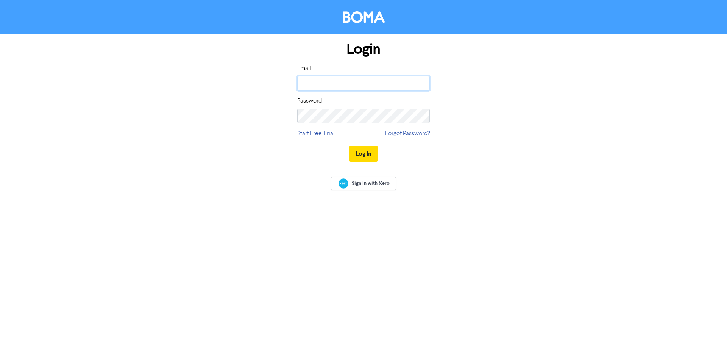
click at [318, 77] on input "email" at bounding box center [363, 83] width 133 height 14
click at [349, 146] on button "Log In" at bounding box center [363, 154] width 29 height 16
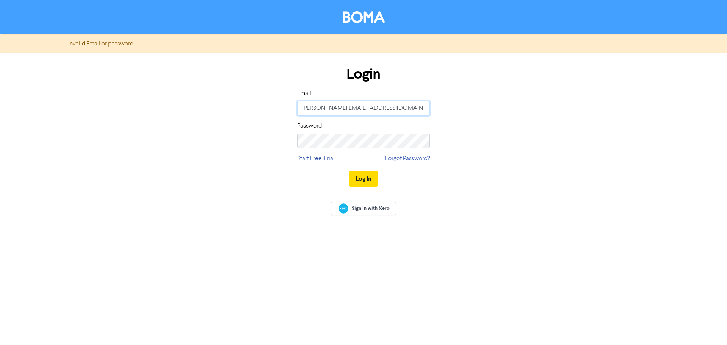
drag, startPoint x: 308, startPoint y: 104, endPoint x: 259, endPoint y: 106, distance: 49.6
click at [259, 106] on div "Login Email [PERSON_NAME][EMAIL_ADDRESS][DOMAIN_NAME] Password Start Free Trial…" at bounding box center [364, 126] width 432 height 135
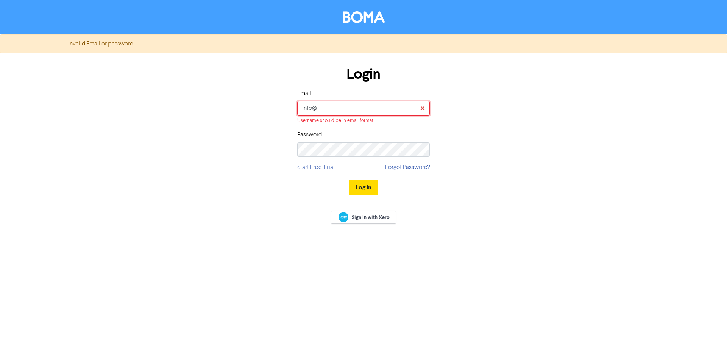
type input "[EMAIL_ADDRESS][DOMAIN_NAME]"
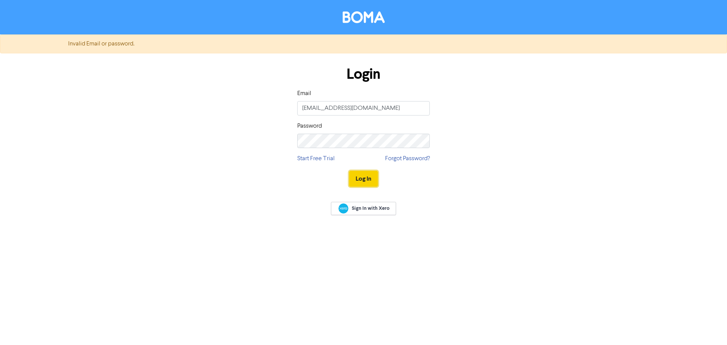
click at [361, 176] on button "Log In" at bounding box center [363, 179] width 29 height 16
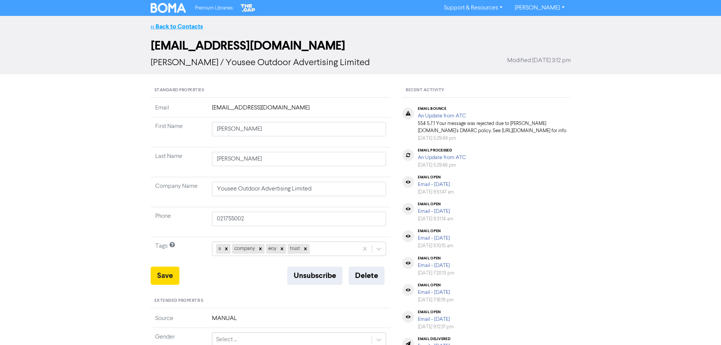
click at [180, 27] on link "<< Back to Contacts" at bounding box center [177, 27] width 52 height 8
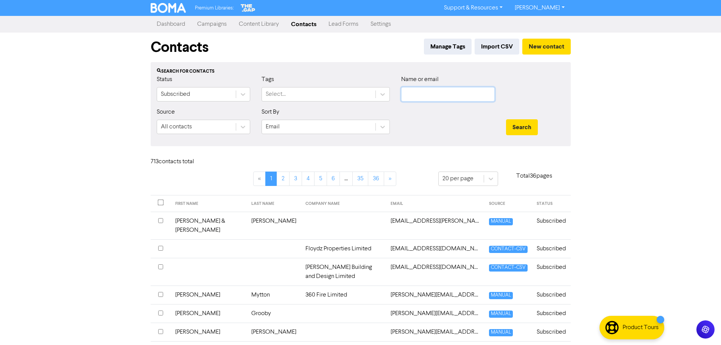
click at [433, 99] on input "text" at bounding box center [448, 94] width 94 height 14
type input "[GEOGRAPHIC_DATA]"
click at [506, 119] on button "Search" at bounding box center [522, 127] width 32 height 16
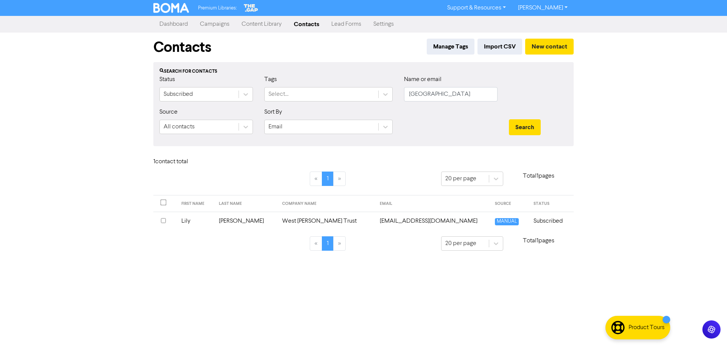
click at [402, 224] on td "[EMAIL_ADDRESS][DOMAIN_NAME]" at bounding box center [432, 221] width 115 height 19
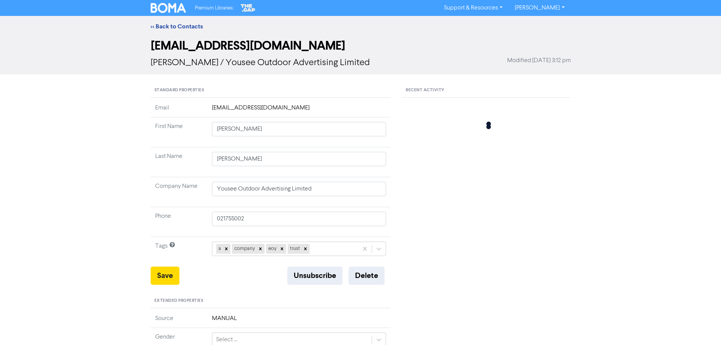
type input "Lily"
type input "[PERSON_NAME]"
type input "West [PERSON_NAME] Trust"
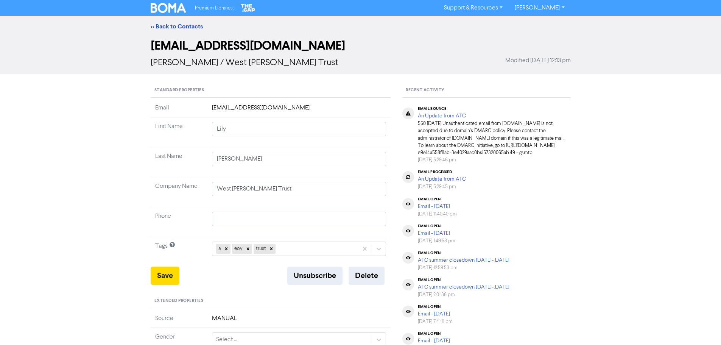
click at [182, 31] on div "<< Back to Contacts" at bounding box center [360, 26] width 721 height 21
click at [184, 26] on link "<< Back to Contacts" at bounding box center [177, 27] width 52 height 8
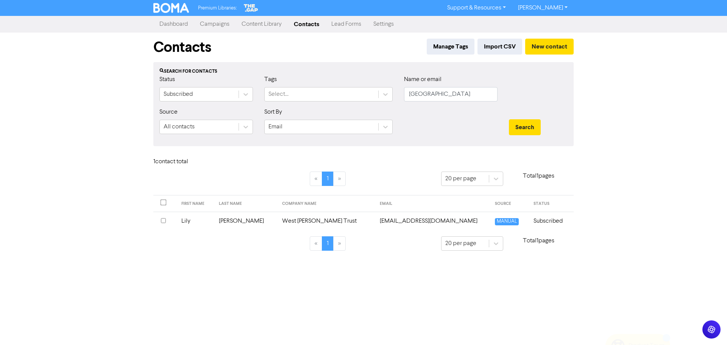
click at [213, 23] on link "Campaigns" at bounding box center [215, 24] width 42 height 15
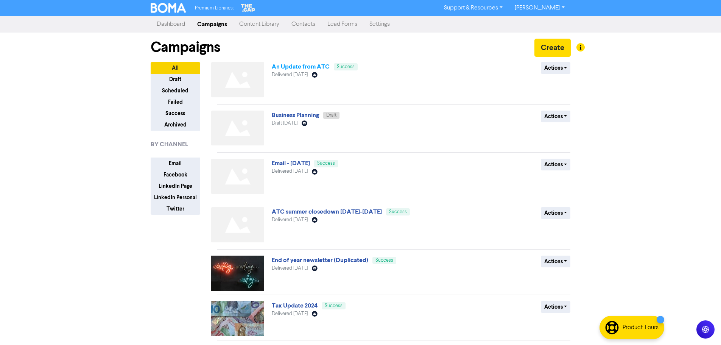
click at [307, 64] on link "An Update from ATC" at bounding box center [301, 67] width 58 height 8
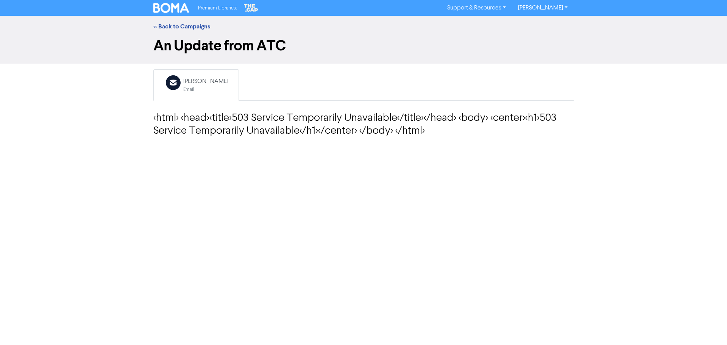
click at [307, 119] on h3 "<html> <head><title>503 Service Temporarily Unavailable</title></head> <body> <…" at bounding box center [363, 124] width 420 height 25
click at [186, 77] on div "[PERSON_NAME]" at bounding box center [205, 81] width 45 height 9
click at [203, 87] on div "Email" at bounding box center [205, 89] width 45 height 7
click at [186, 25] on link "<< Back to Campaigns" at bounding box center [181, 27] width 57 height 8
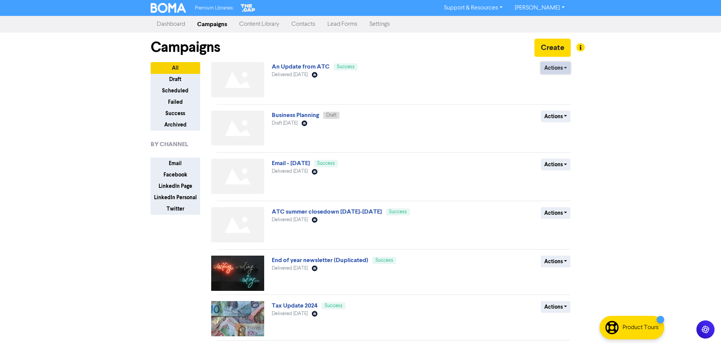
click at [564, 68] on button "Actions" at bounding box center [556, 68] width 30 height 12
click at [462, 72] on div "Actions Duplicate Archive" at bounding box center [516, 81] width 122 height 38
click at [293, 69] on link "An Update from ATC" at bounding box center [301, 67] width 58 height 8
